Goal: Find specific page/section: Find specific page/section

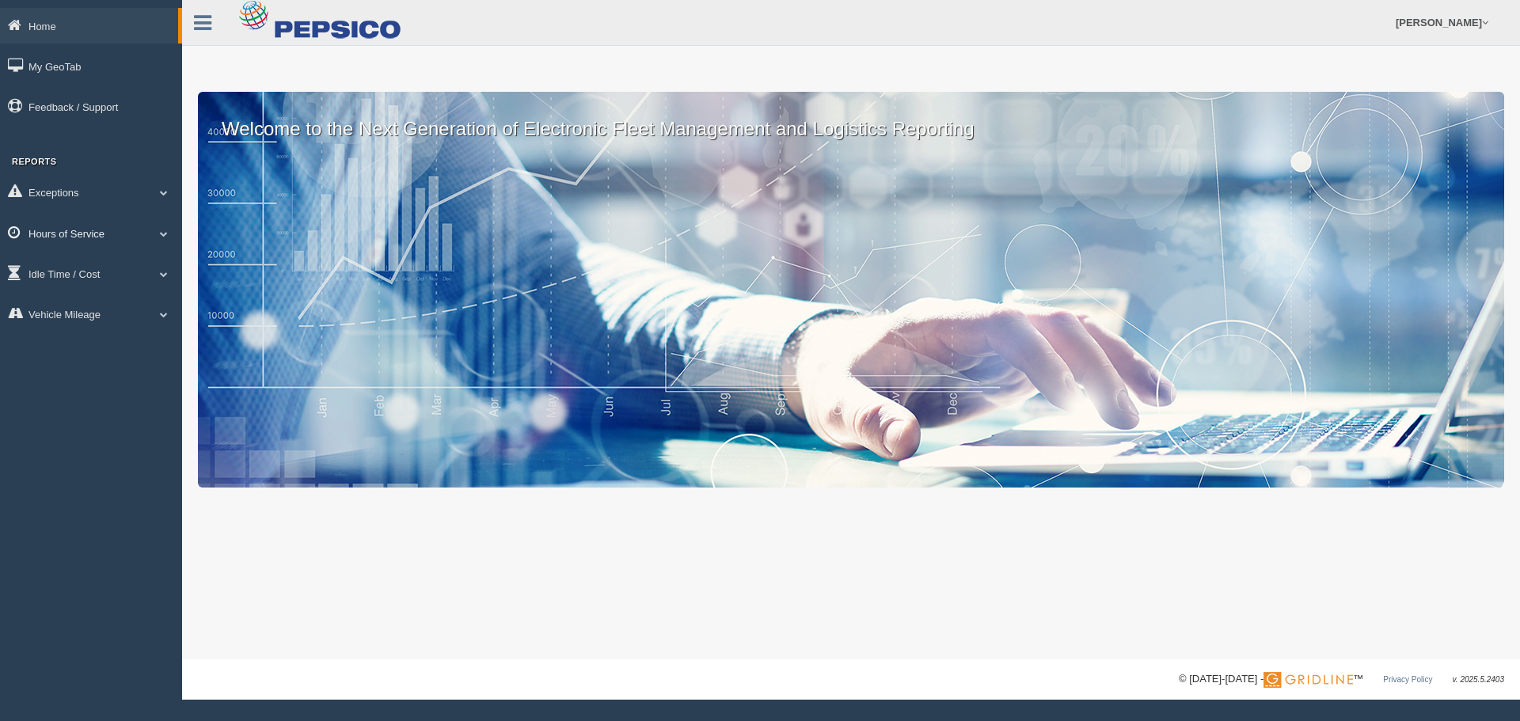
click at [123, 239] on link "Hours of Service" at bounding box center [91, 233] width 182 height 36
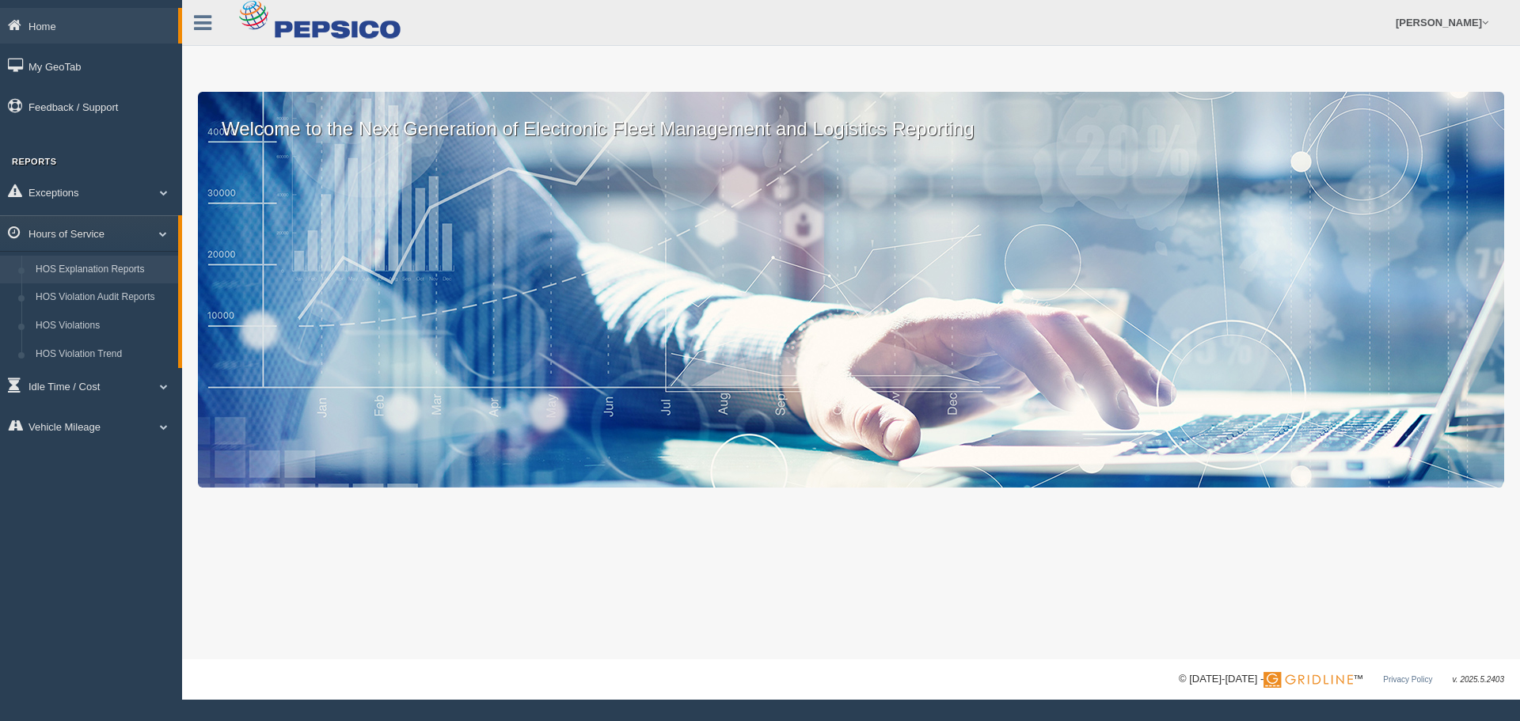
click at [120, 261] on link "HOS Explanation Reports" at bounding box center [103, 270] width 150 height 28
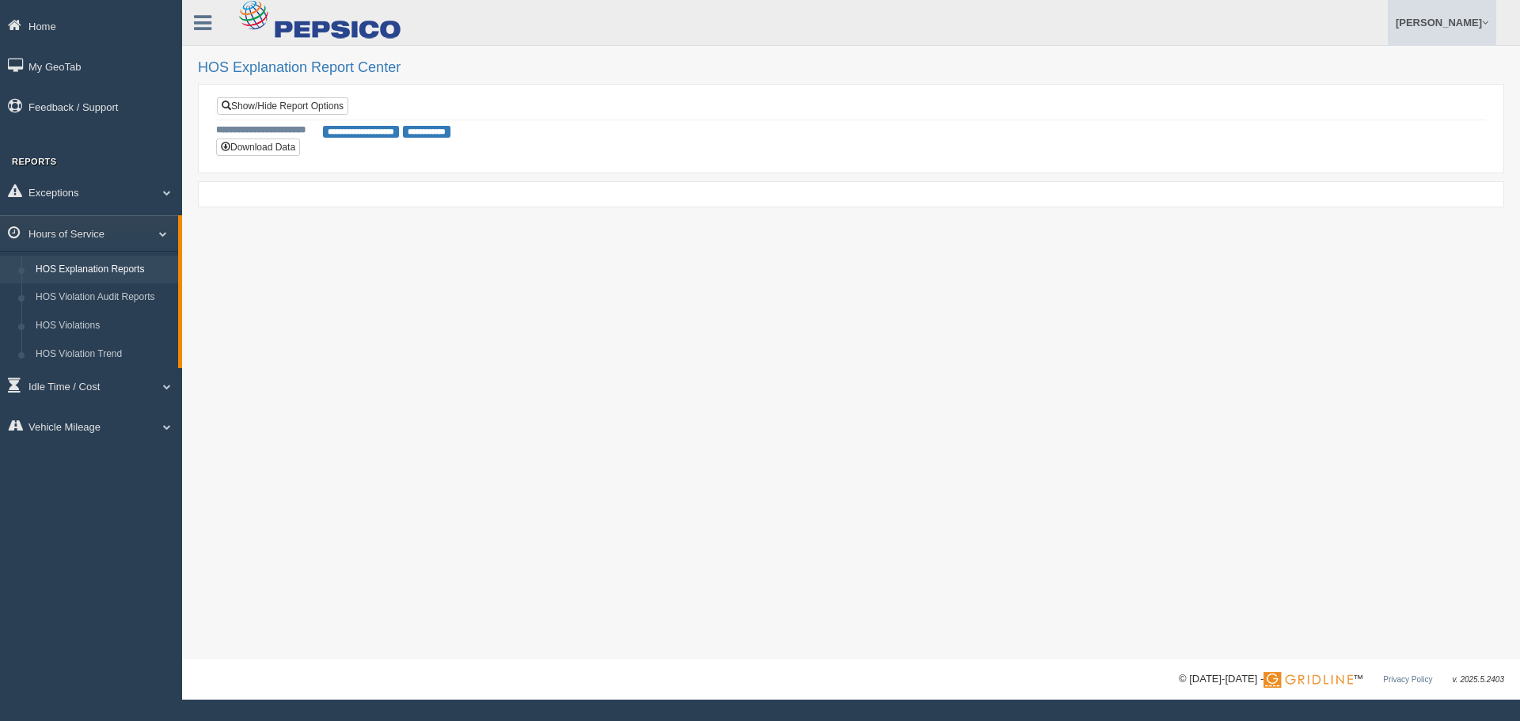
click at [1427, 24] on link "[PERSON_NAME]" at bounding box center [1442, 22] width 108 height 45
click at [1408, 93] on link "Log Off" at bounding box center [1409, 94] width 173 height 32
